Goal: Transaction & Acquisition: Purchase product/service

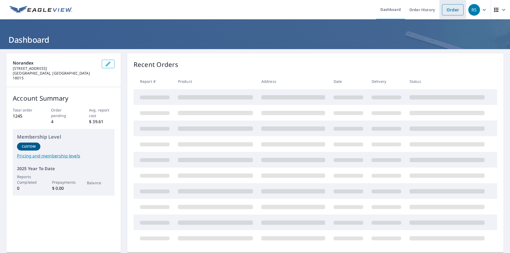
click at [446, 10] on link "Order" at bounding box center [452, 9] width 21 height 11
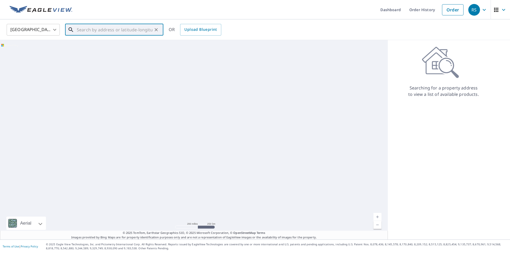
click at [111, 28] on input "text" at bounding box center [115, 29] width 76 height 15
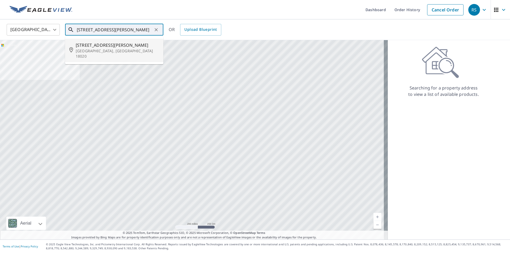
click at [99, 45] on span "[STREET_ADDRESS][PERSON_NAME]" at bounding box center [117, 45] width 83 height 6
type input "[STREET_ADDRESS][PERSON_NAME]"
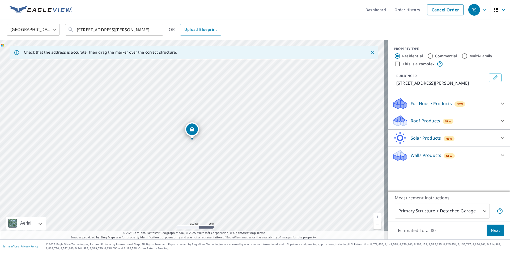
click at [427, 119] on p "Roof Products" at bounding box center [424, 121] width 29 height 6
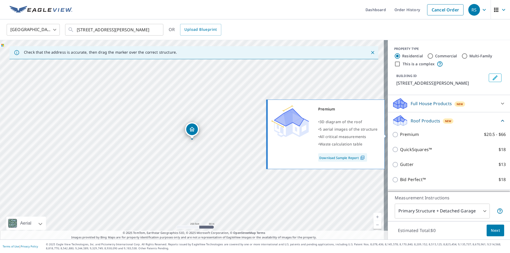
click at [407, 132] on p "Premium" at bounding box center [409, 134] width 19 height 7
click at [400, 132] on input "Premium $20.5 - $66" at bounding box center [396, 134] width 8 height 6
checkbox input "true"
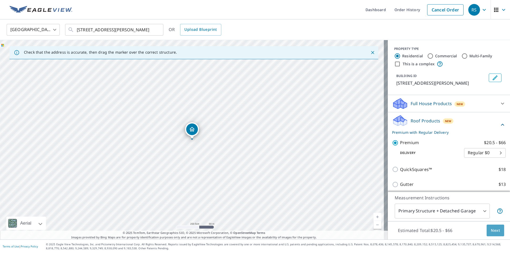
click at [486, 227] on button "Next" at bounding box center [495, 231] width 18 height 12
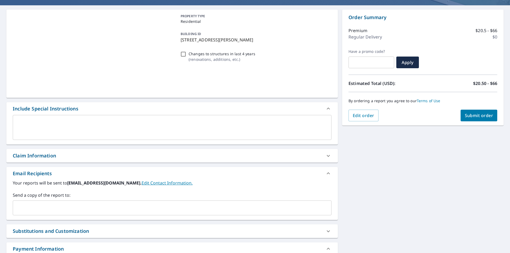
scroll to position [80, 0]
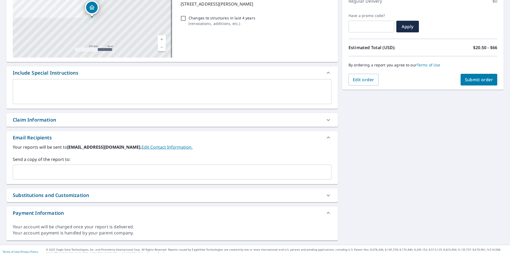
click at [63, 175] on input "text" at bounding box center [168, 172] width 306 height 10
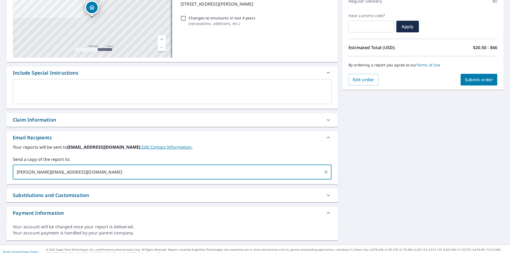
type input "[PERSON_NAME][EMAIL_ADDRESS][DOMAIN_NAME]"
click at [483, 86] on div "Order Summary Premium $20.5 - $66 Regular Delivery $0 Have a promo code? ​ Appl…" at bounding box center [422, 32] width 161 height 116
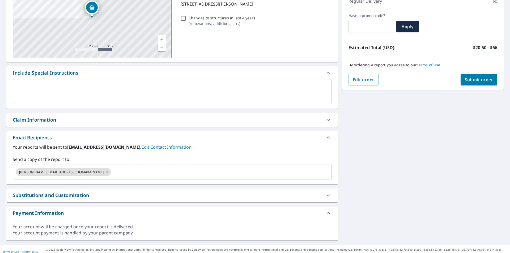
click at [471, 80] on span "Submit order" at bounding box center [478, 80] width 28 height 6
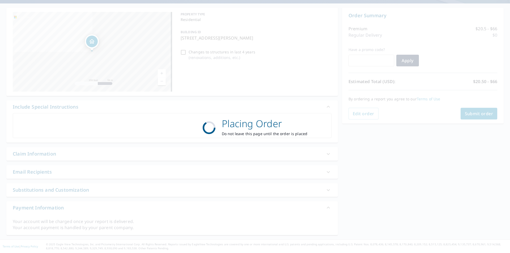
scroll to position [46, 0]
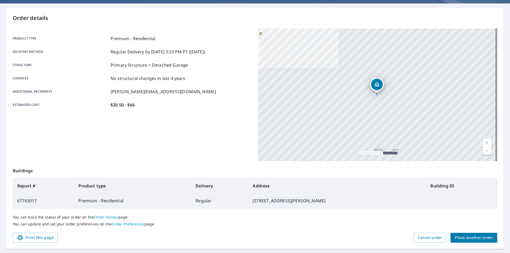
click at [171, 252] on main "Order details Product type Premium - Residential Delivery method Regular Delive…" at bounding box center [255, 128] width 510 height 250
